Goal: Task Accomplishment & Management: Use online tool/utility

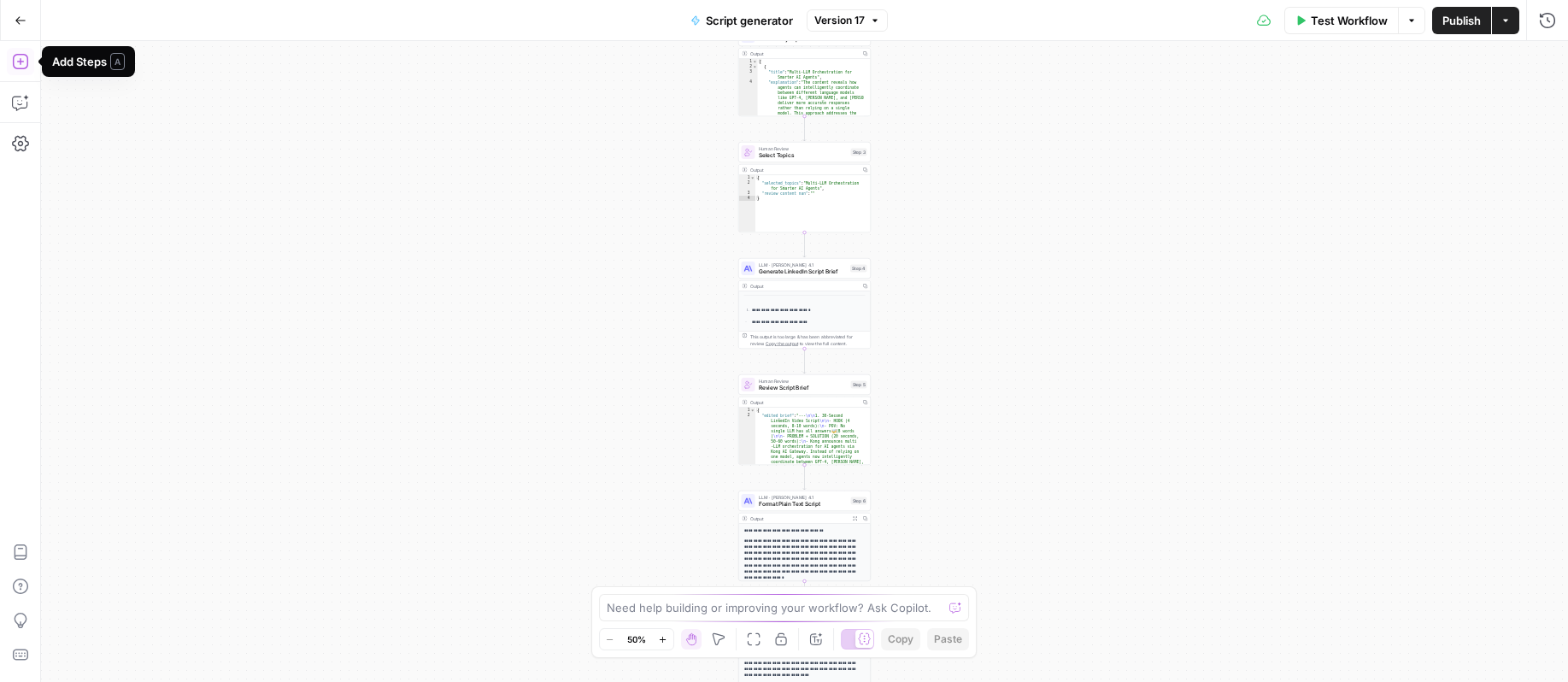
click at [16, 21] on icon "button" at bounding box center [21, 21] width 12 height 12
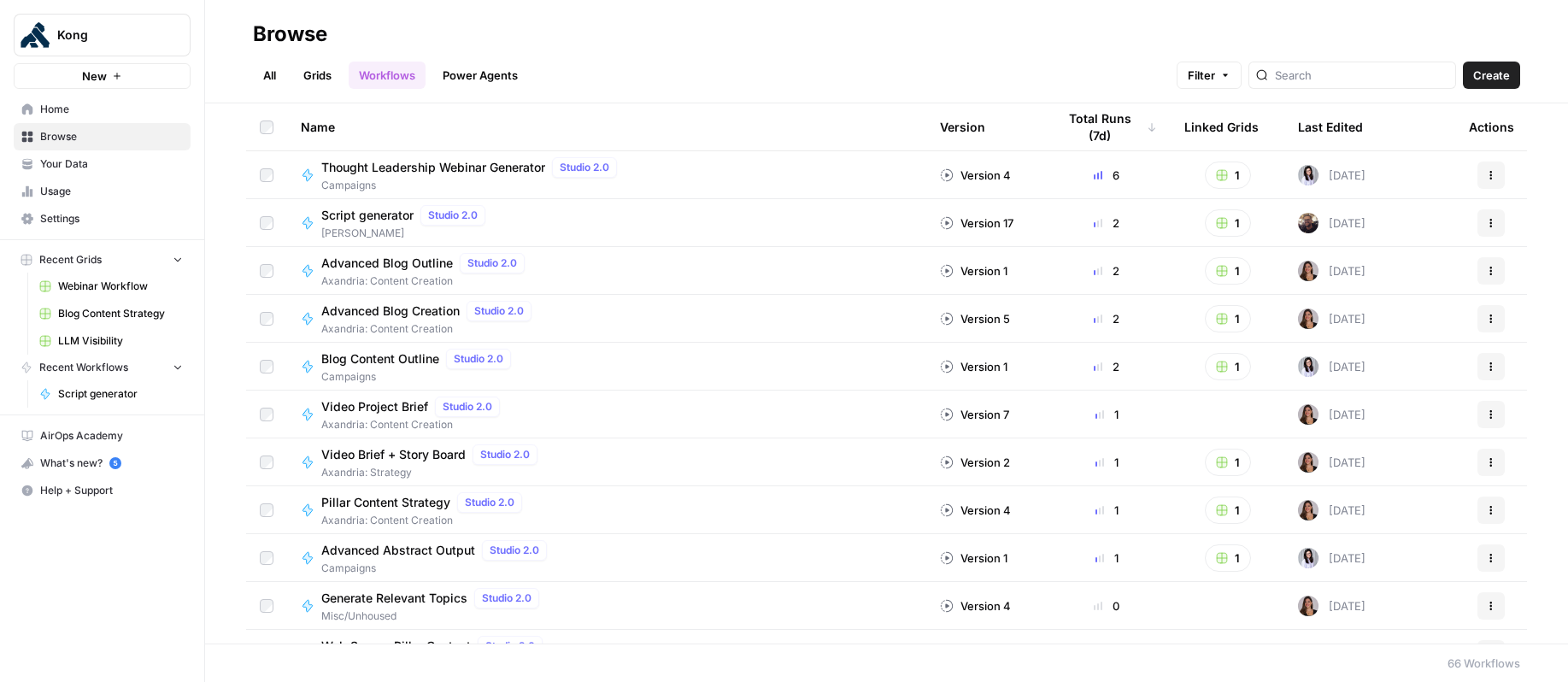
click at [379, 212] on span "Script generator" at bounding box center [367, 215] width 92 height 17
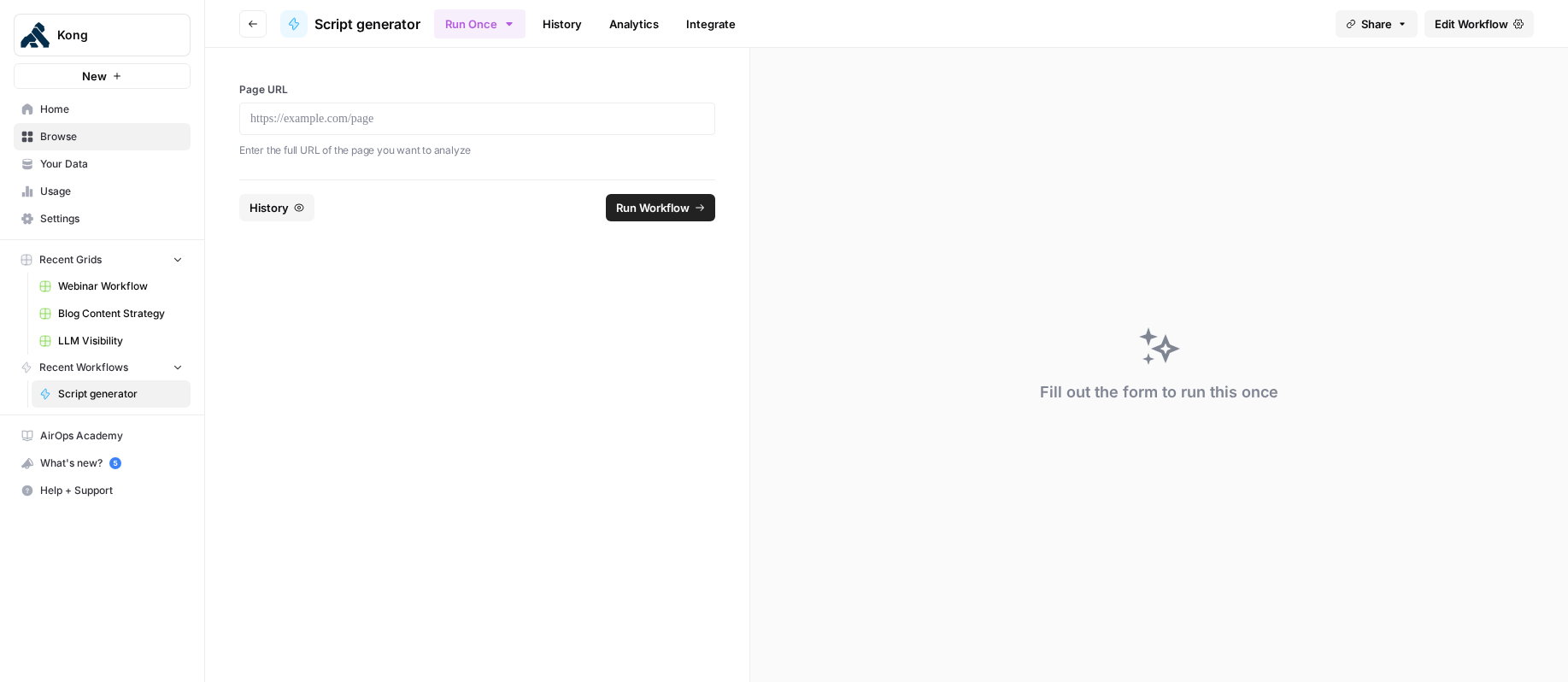
click at [301, 203] on icon "button" at bounding box center [299, 208] width 11 height 11
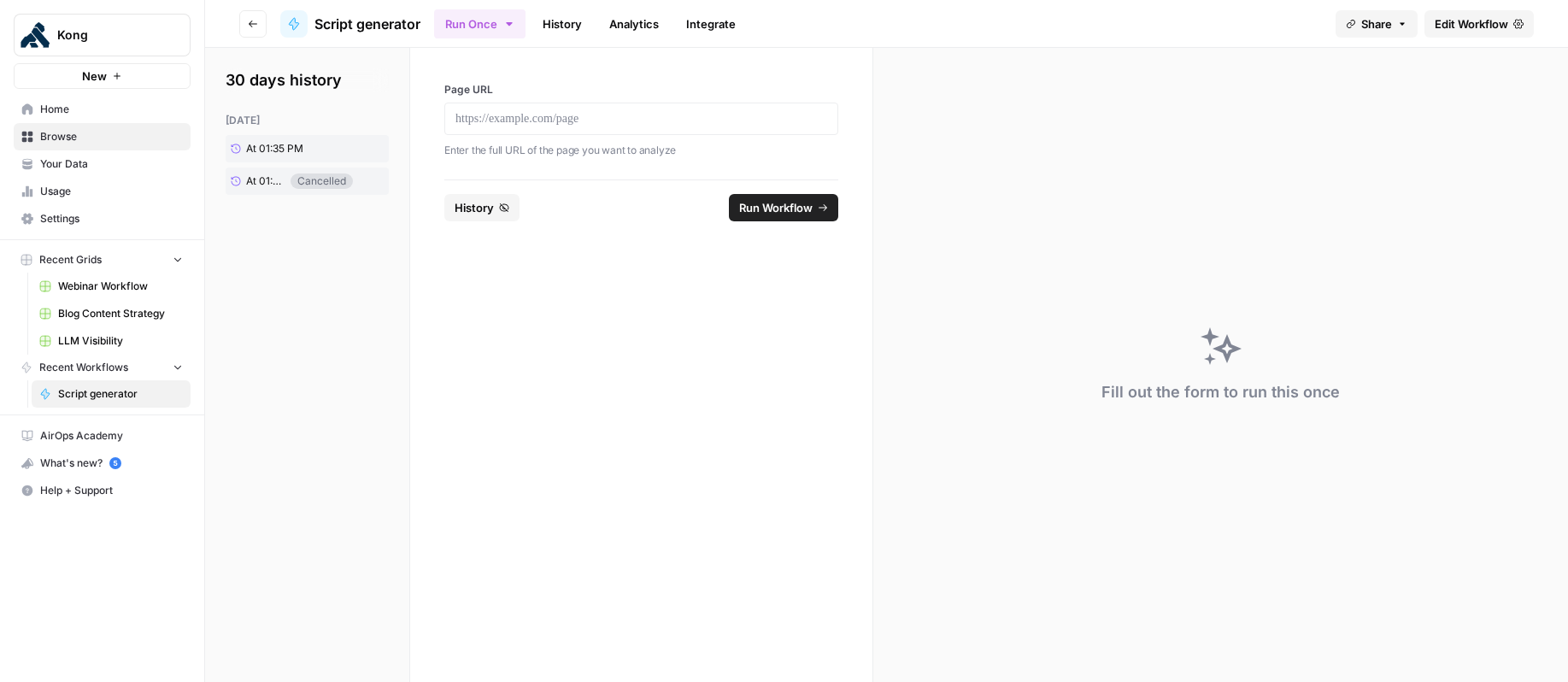
click at [478, 211] on span "History" at bounding box center [474, 207] width 39 height 17
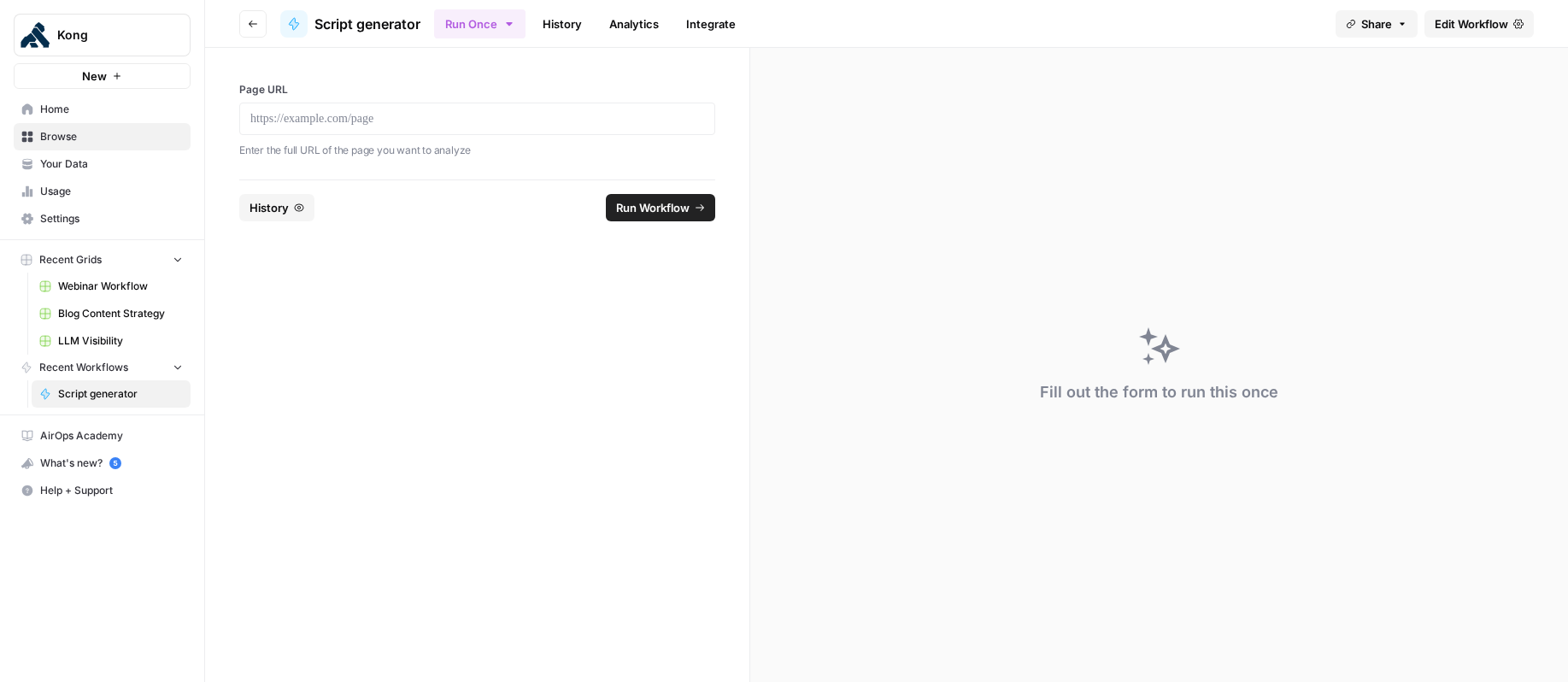
click at [252, 216] on button "History" at bounding box center [277, 207] width 75 height 27
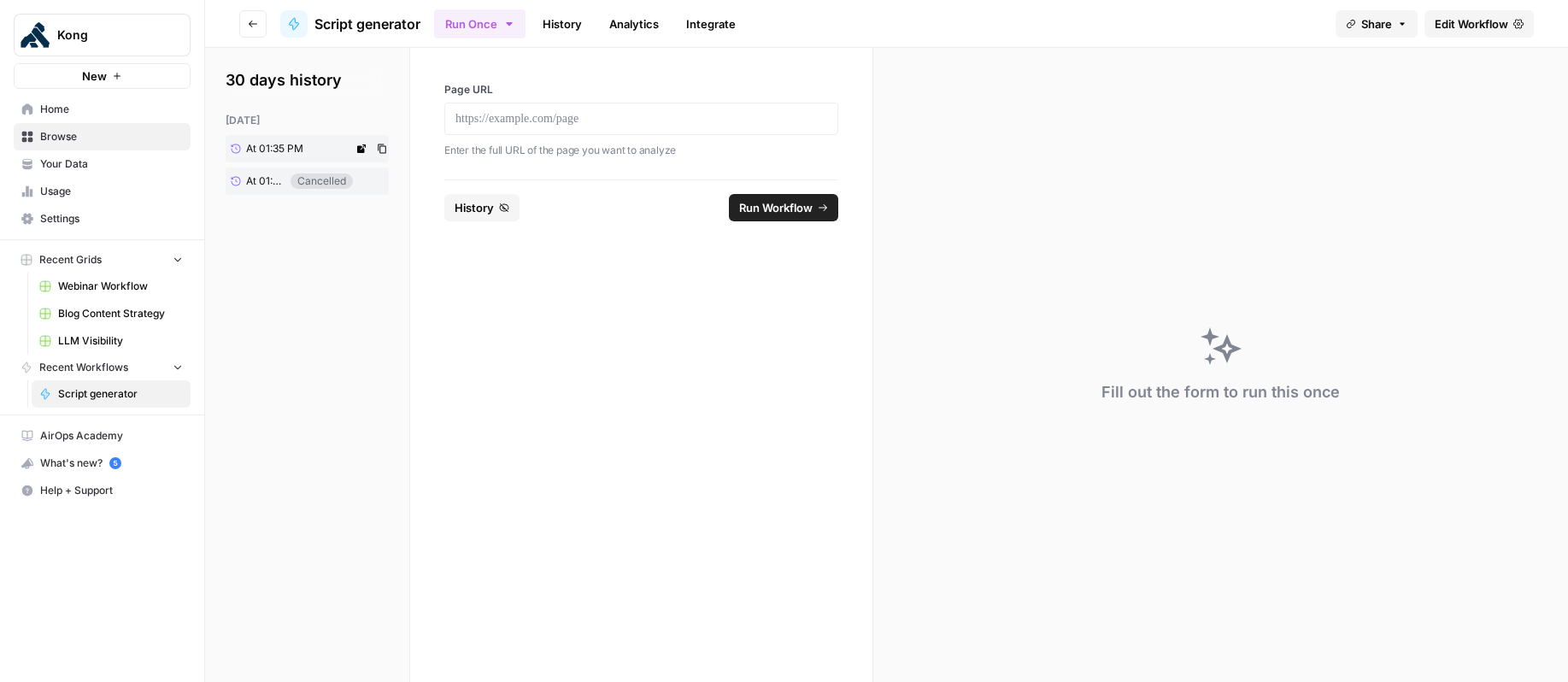
click at [278, 144] on span "At 01:35 PM" at bounding box center [274, 149] width 57 height 16
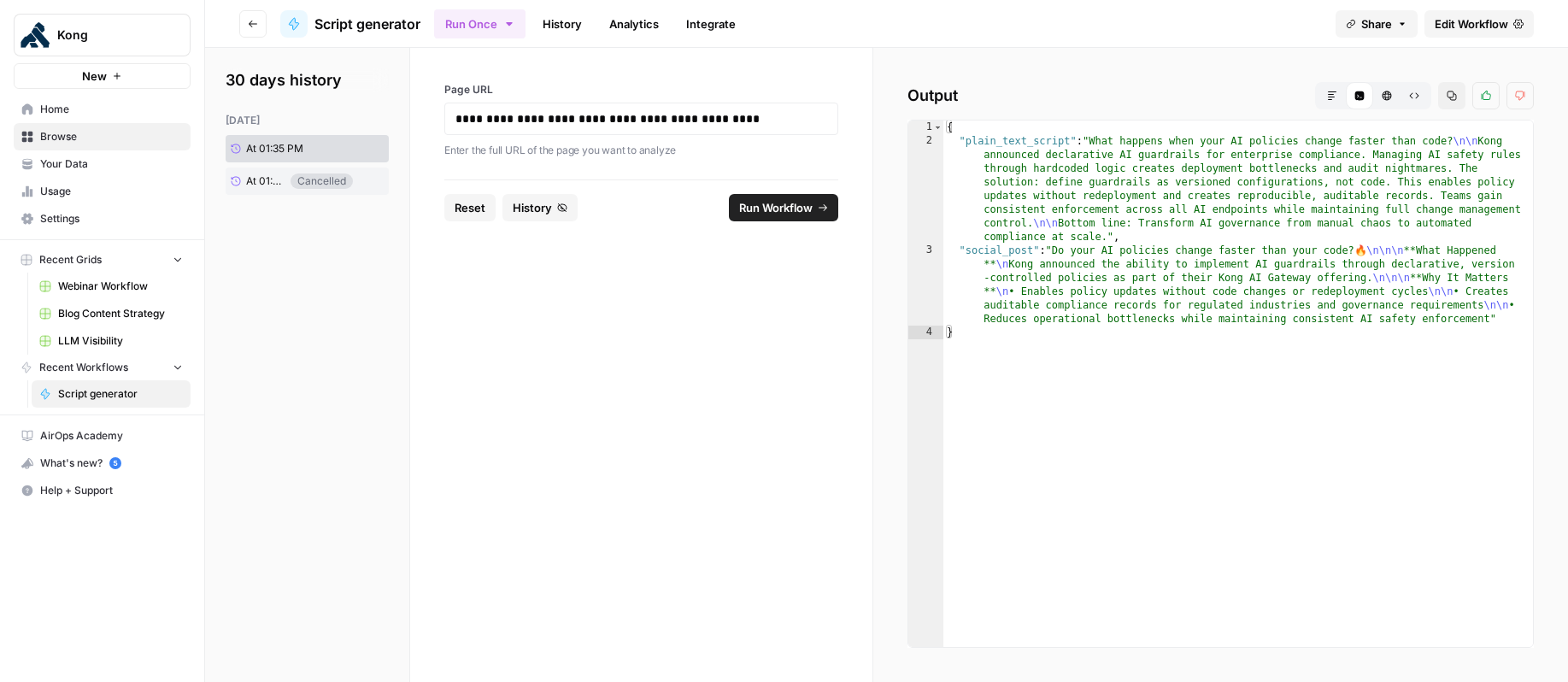
click at [1326, 96] on span "Markdown" at bounding box center [1326, 96] width 1 height 1
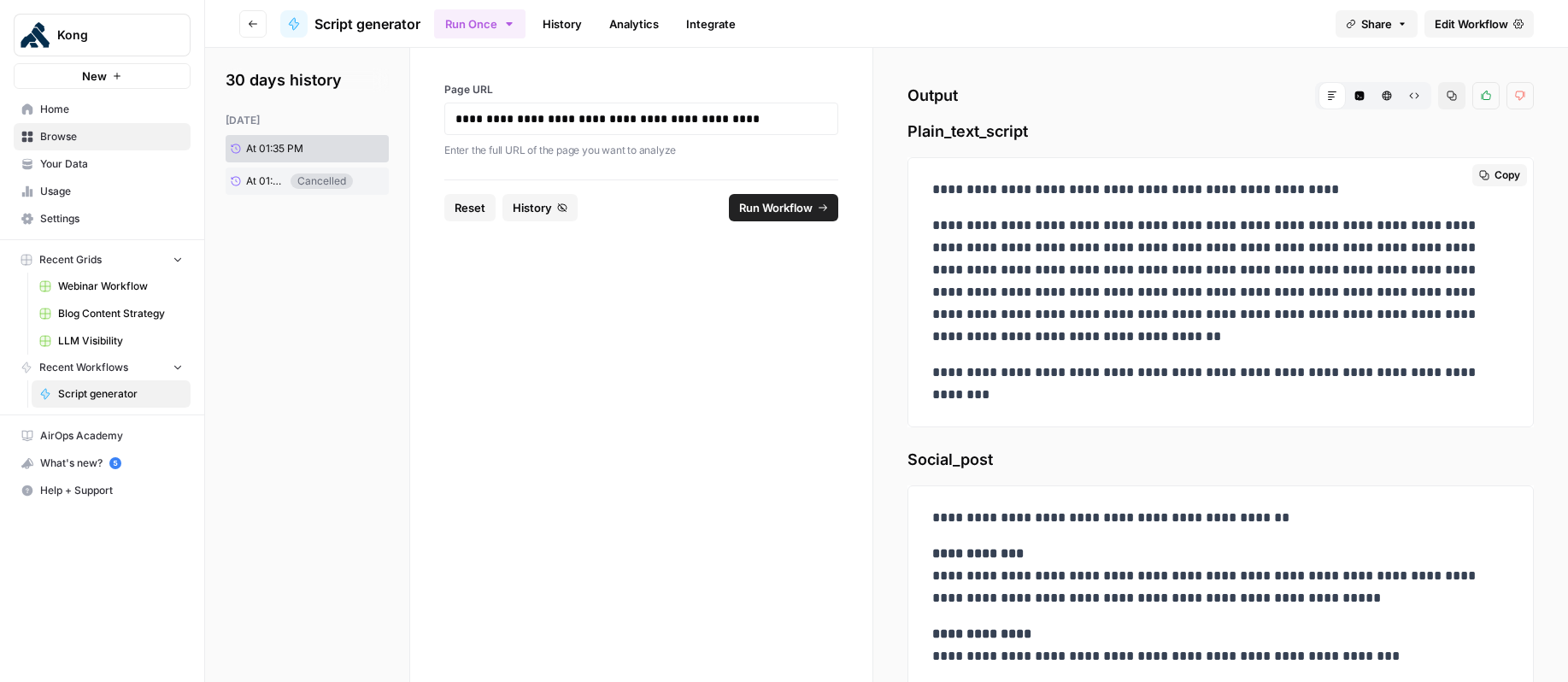
scroll to position [51, 0]
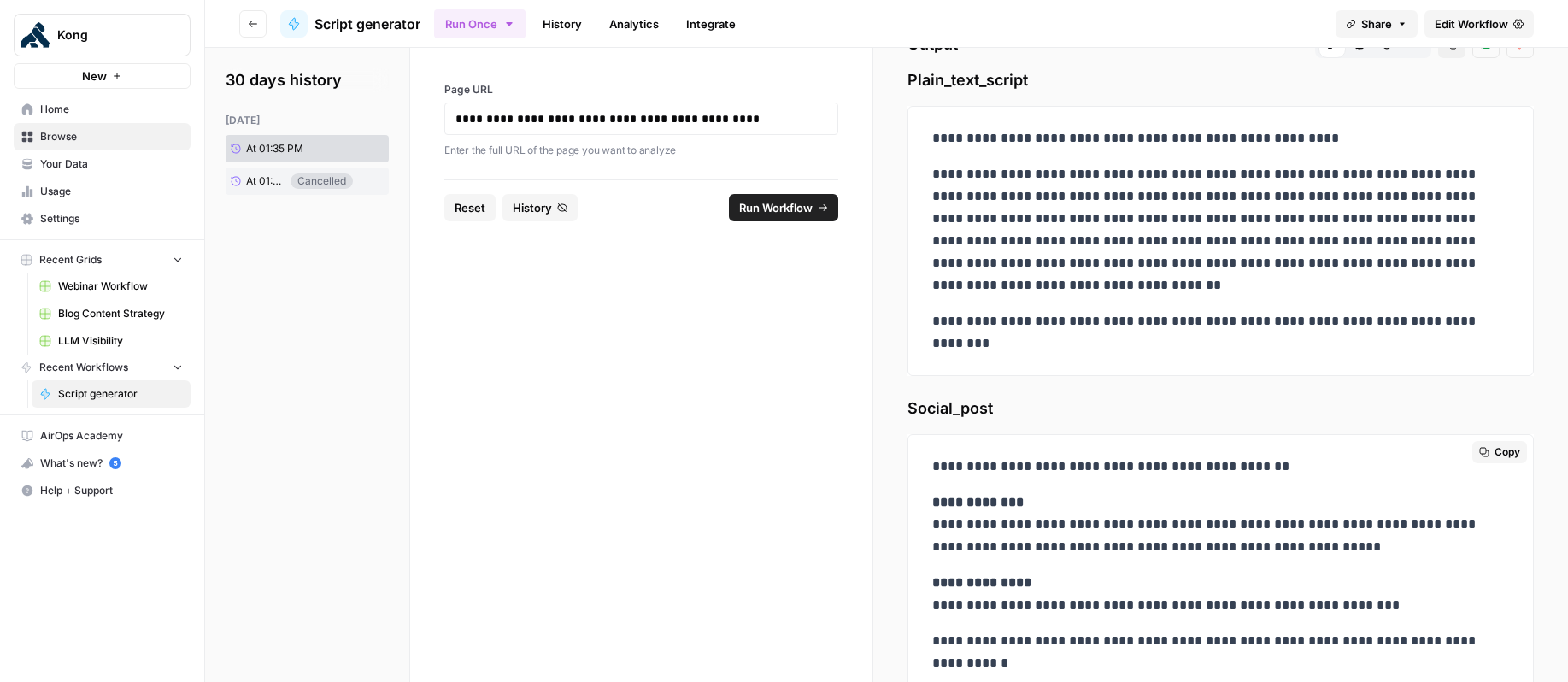
drag, startPoint x: 1045, startPoint y: 549, endPoint x: 997, endPoint y: 554, distance: 48.3
click at [997, 554] on p "**********" at bounding box center [1214, 525] width 564 height 67
copy p "********"
